Goal: Transaction & Acquisition: Obtain resource

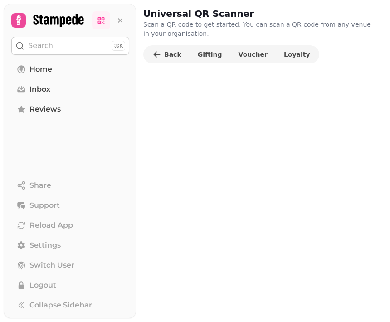
click at [246, 55] on span "Voucher" at bounding box center [253, 54] width 29 height 6
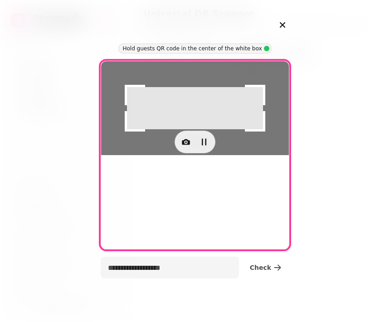
click at [187, 151] on button "button" at bounding box center [186, 142] width 18 height 18
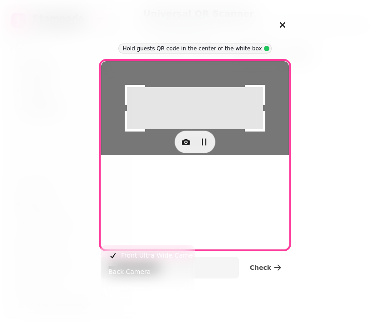
click at [164, 268] on button "Back Camera" at bounding box center [148, 272] width 90 height 16
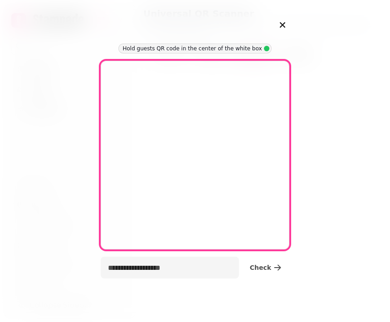
click at [280, 26] on icon "button" at bounding box center [282, 25] width 11 height 11
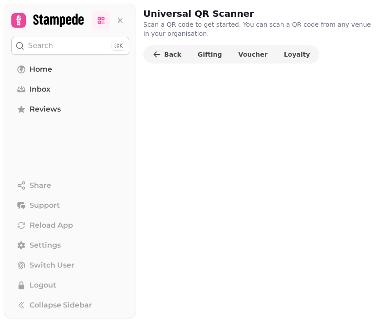
click at [242, 59] on button "Voucher" at bounding box center [253, 54] width 44 height 15
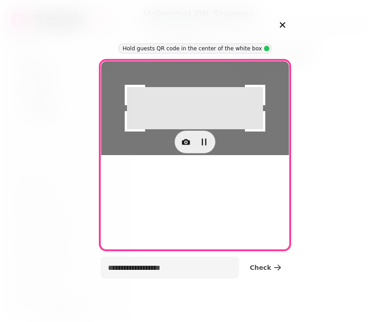
type input "**********"
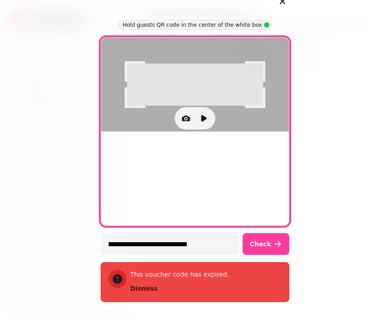
click at [286, 10] on button "button" at bounding box center [282, 1] width 21 height 21
